Goal: Navigation & Orientation: Find specific page/section

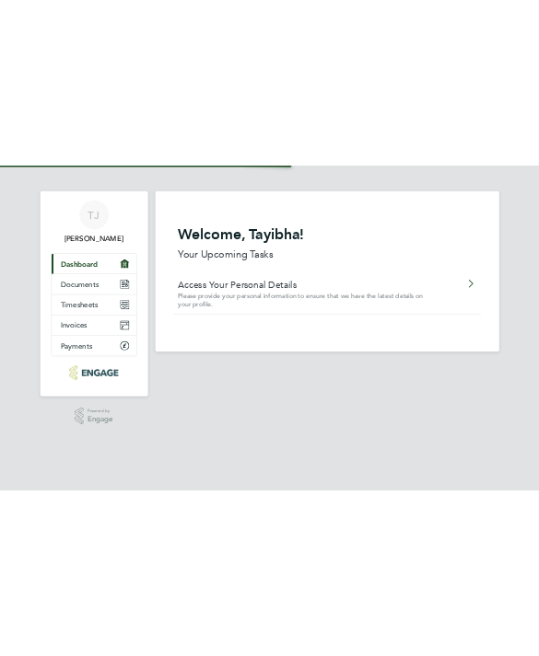
scroll to position [34, 0]
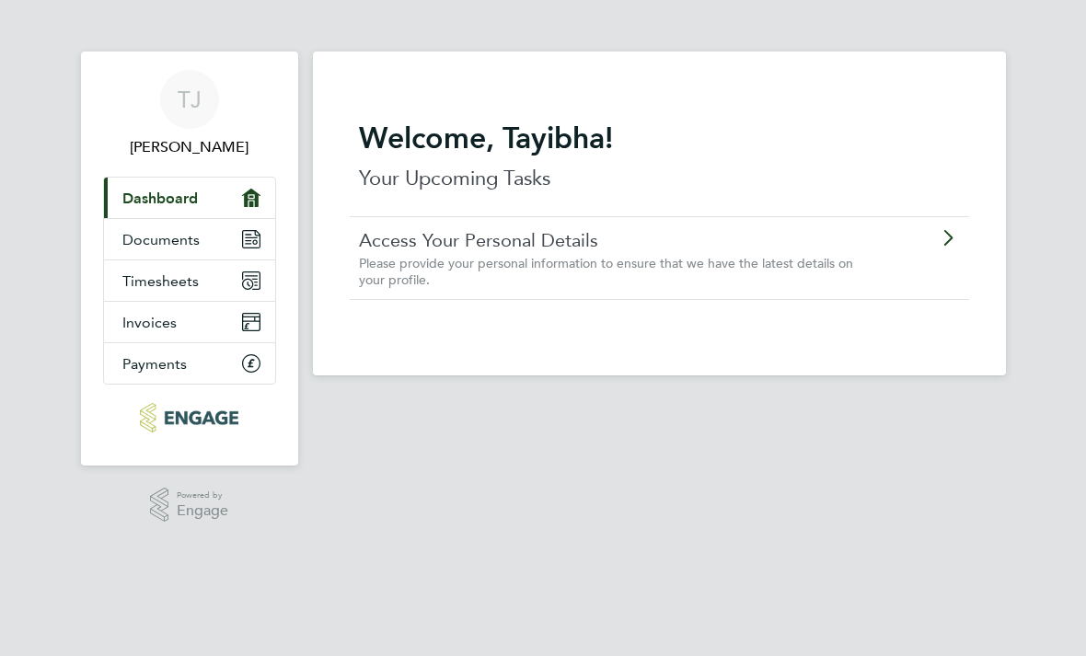
click at [186, 242] on span "Documents" at bounding box center [160, 239] width 77 height 17
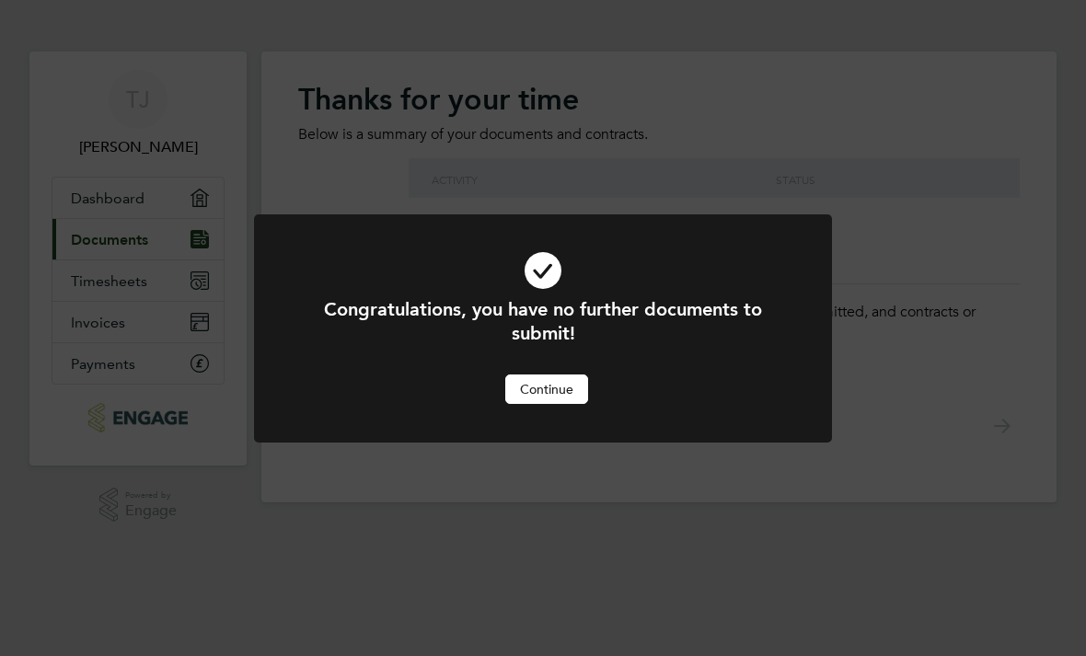
click at [551, 395] on button "Continue" at bounding box center [546, 389] width 83 height 29
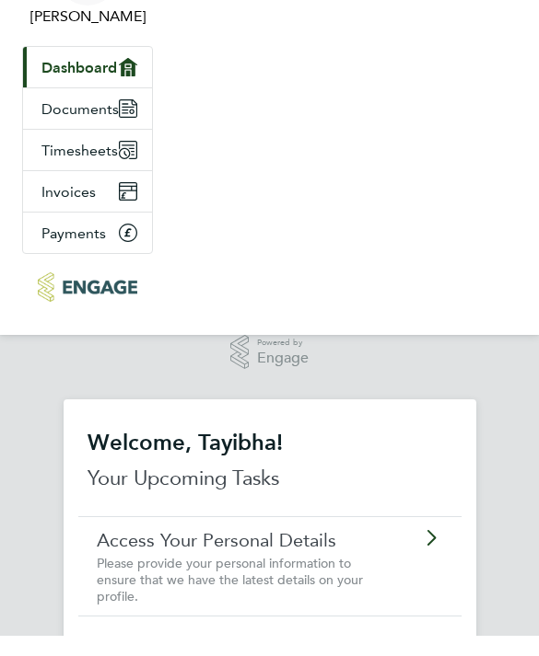
scroll to position [40, 0]
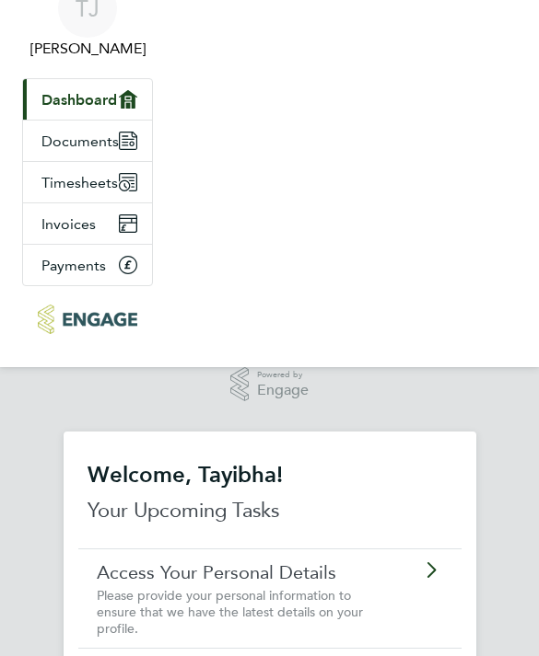
click at [442, 586] on div "Access Your Personal Details Please provide your personal information to ensure…" at bounding box center [269, 599] width 383 height 100
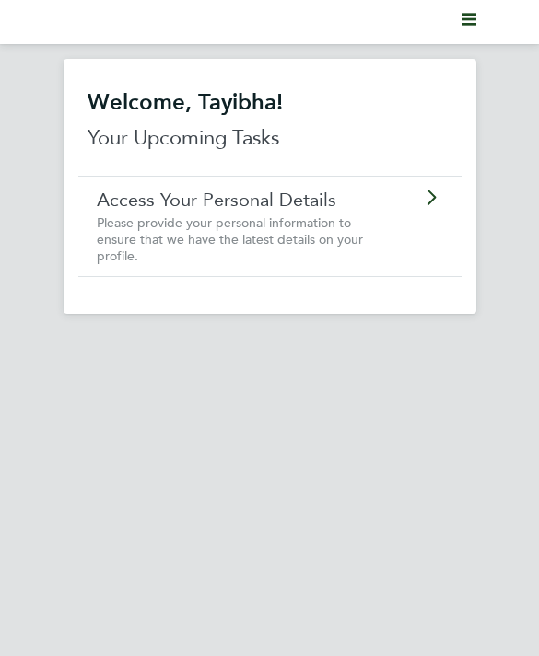
click at [473, 22] on icon "Main navigation" at bounding box center [468, 19] width 15 height 15
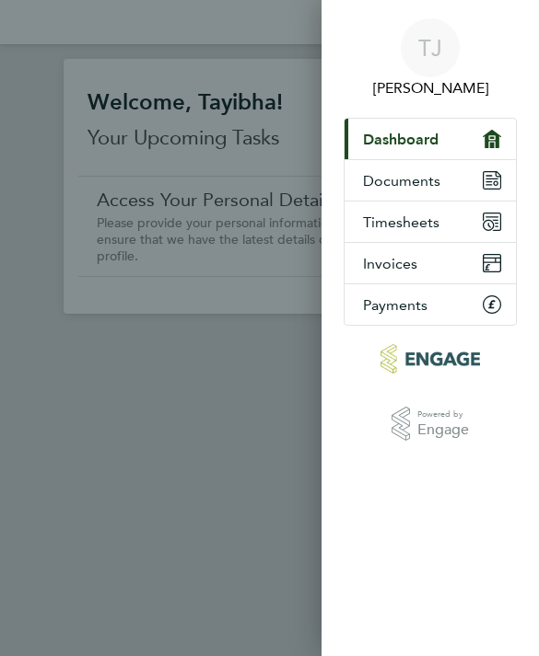
click at [500, 180] on icon at bounding box center [491, 180] width 17 height 17
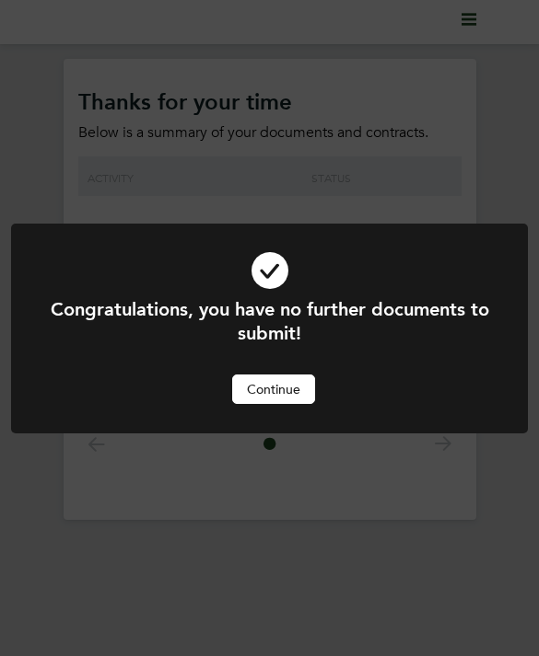
click at [289, 394] on button "Continue" at bounding box center [273, 389] width 83 height 29
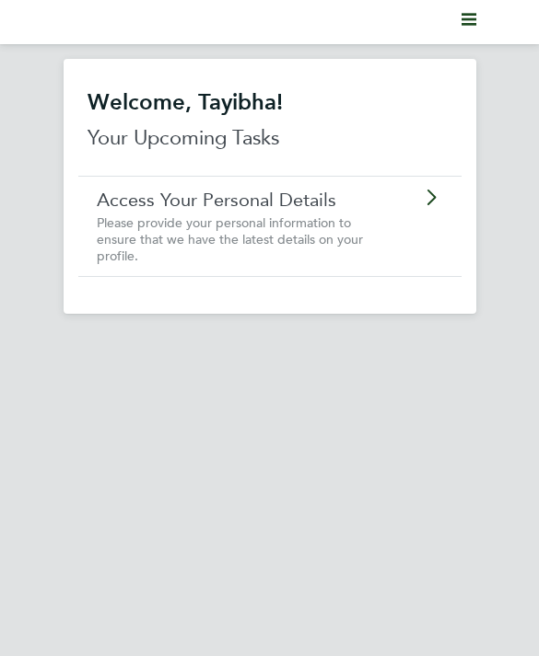
click at [455, 203] on div "Access Your Personal Details Please provide your personal information to ensure…" at bounding box center [269, 226] width 383 height 100
click at [482, 14] on nav "Current page:" at bounding box center [269, 22] width 539 height 44
click at [467, 31] on svg-icon "Main navigation" at bounding box center [468, 22] width 15 height 22
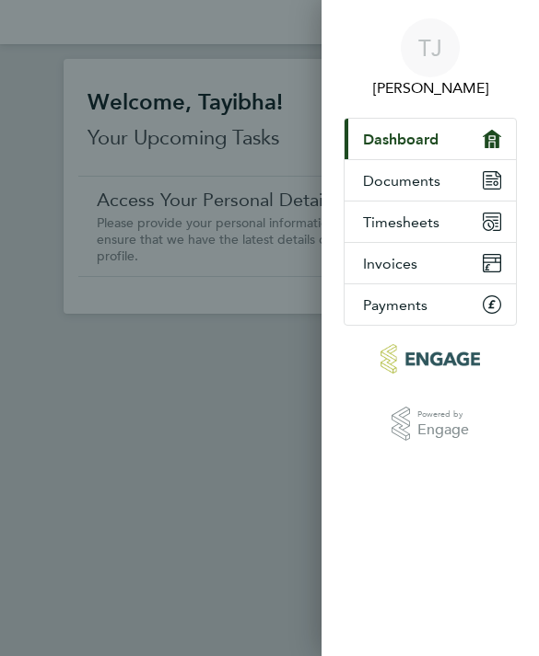
click at [489, 176] on icon at bounding box center [488, 175] width 6 height 1
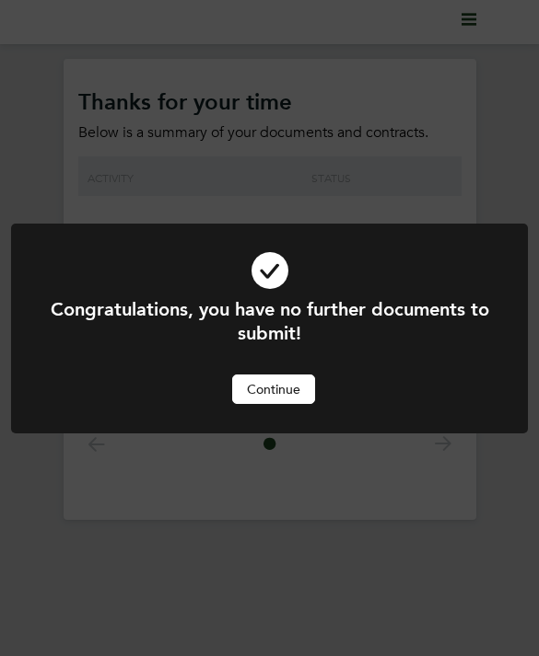
click at [292, 387] on button "Continue" at bounding box center [273, 389] width 83 height 29
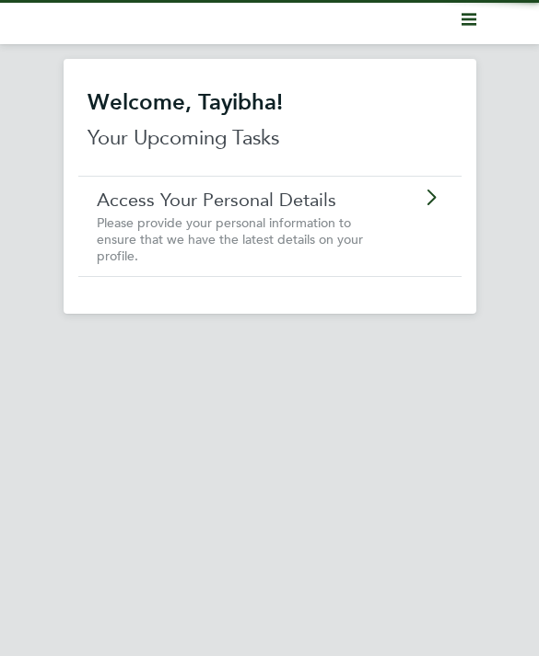
click at [475, 20] on polygon "Main navigation" at bounding box center [468, 19] width 15 height 3
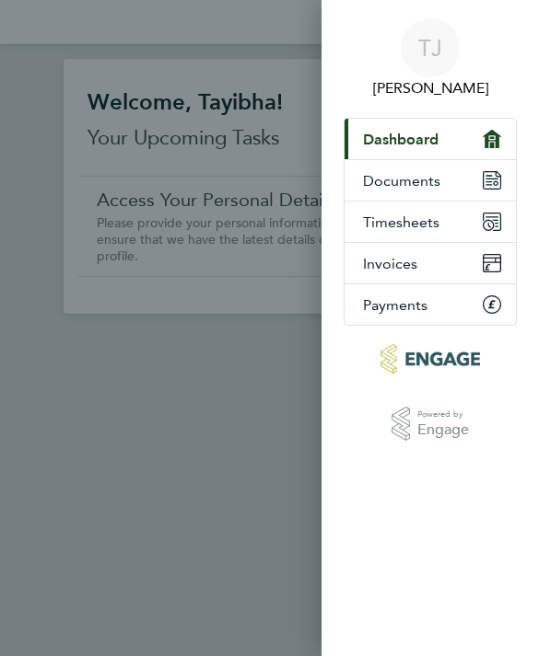
click at [493, 221] on icon at bounding box center [491, 222] width 17 height 17
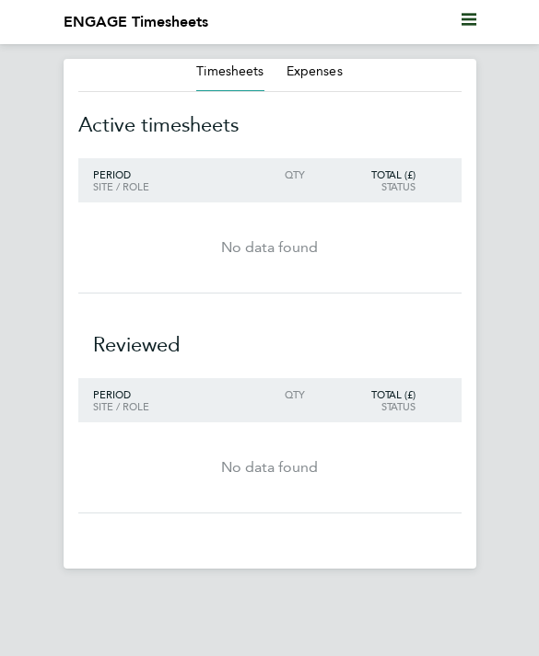
click at [465, 29] on svg-icon "Main navigation" at bounding box center [468, 22] width 15 height 22
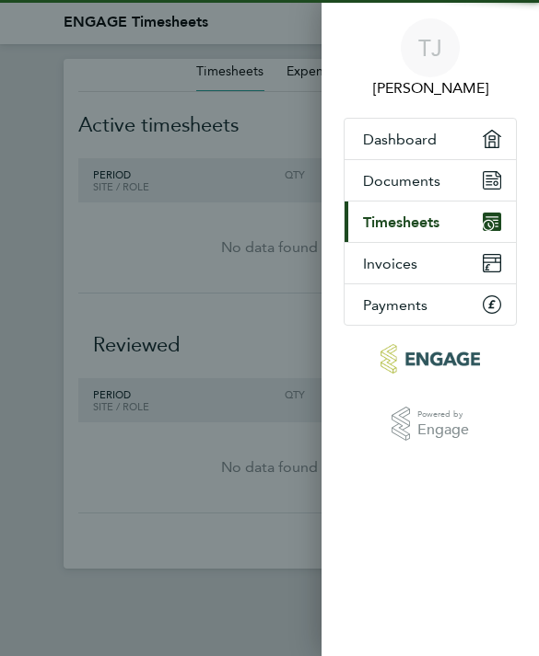
click at [446, 266] on button "Invoices" at bounding box center [429, 263] width 171 height 41
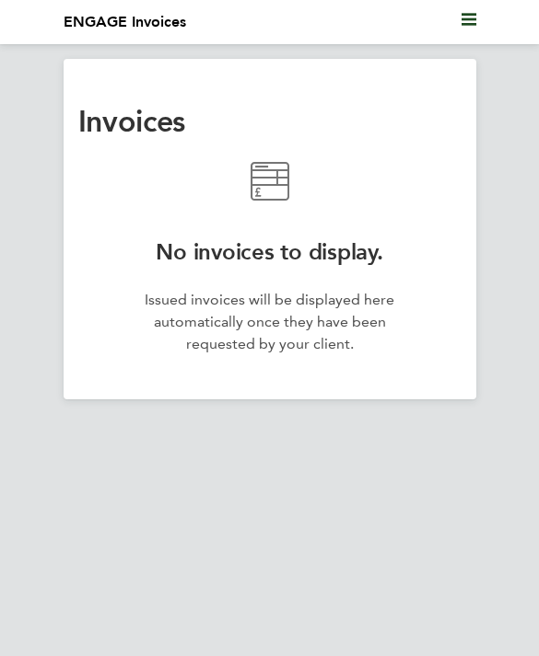
click at [469, 32] on svg-icon "Main navigation" at bounding box center [468, 22] width 15 height 22
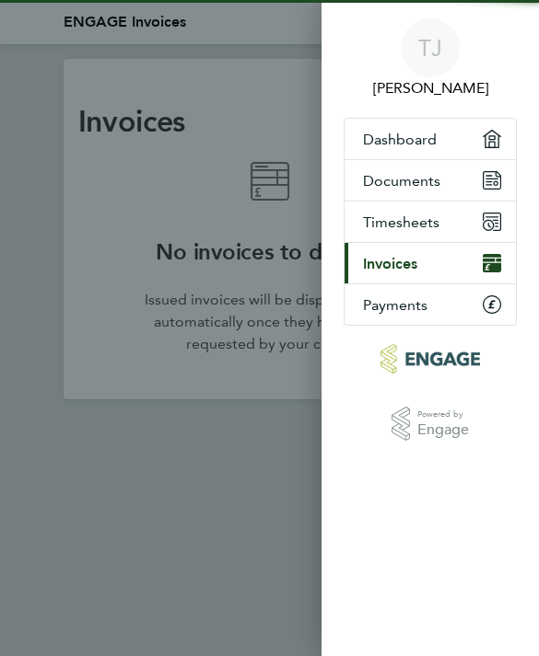
click at [423, 319] on button "Payments" at bounding box center [429, 304] width 171 height 41
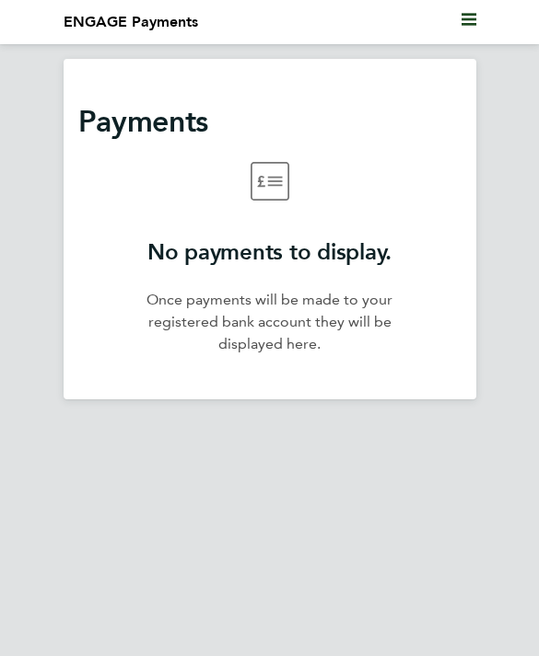
click at [473, 27] on icon "Main navigation" at bounding box center [468, 19] width 15 height 15
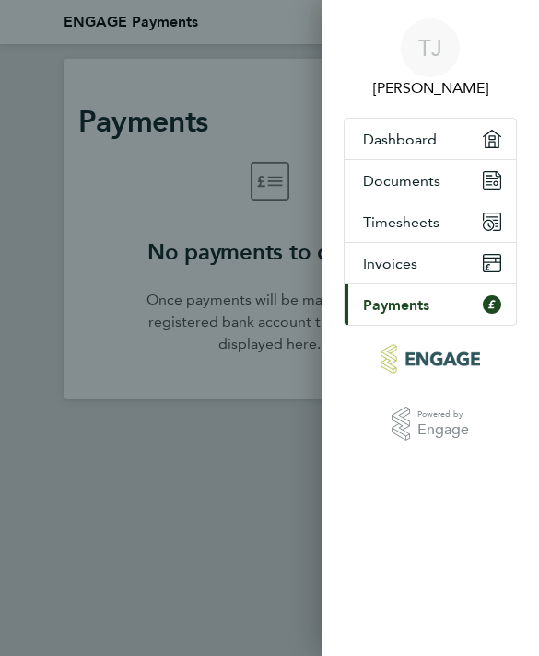
click at [481, 138] on button "Dashboard" at bounding box center [429, 139] width 171 height 41
